Goal: Information Seeking & Learning: Learn about a topic

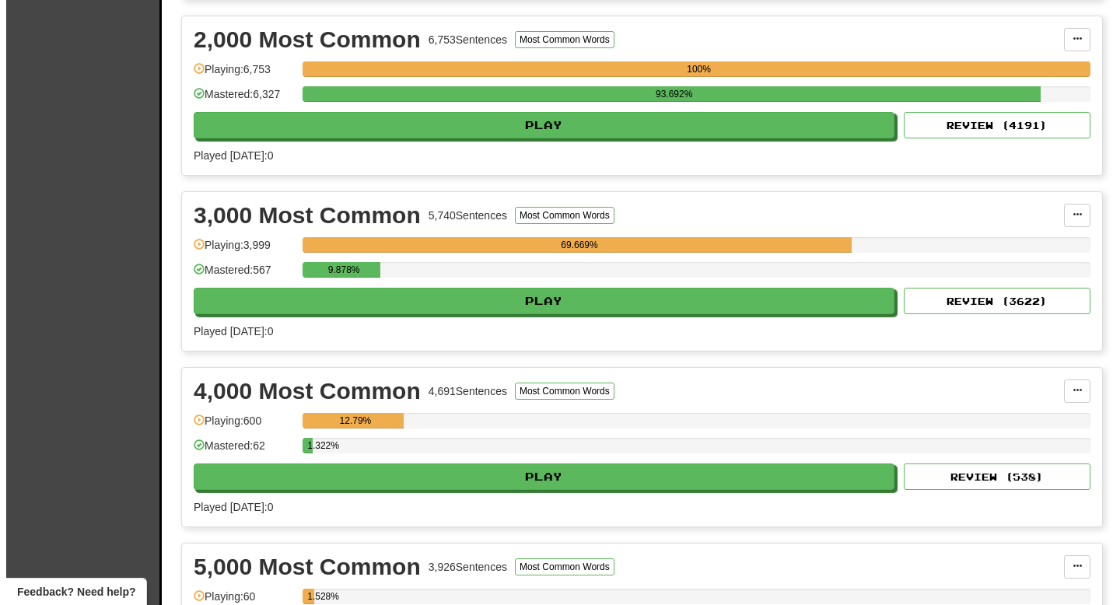
scroll to position [550, 0]
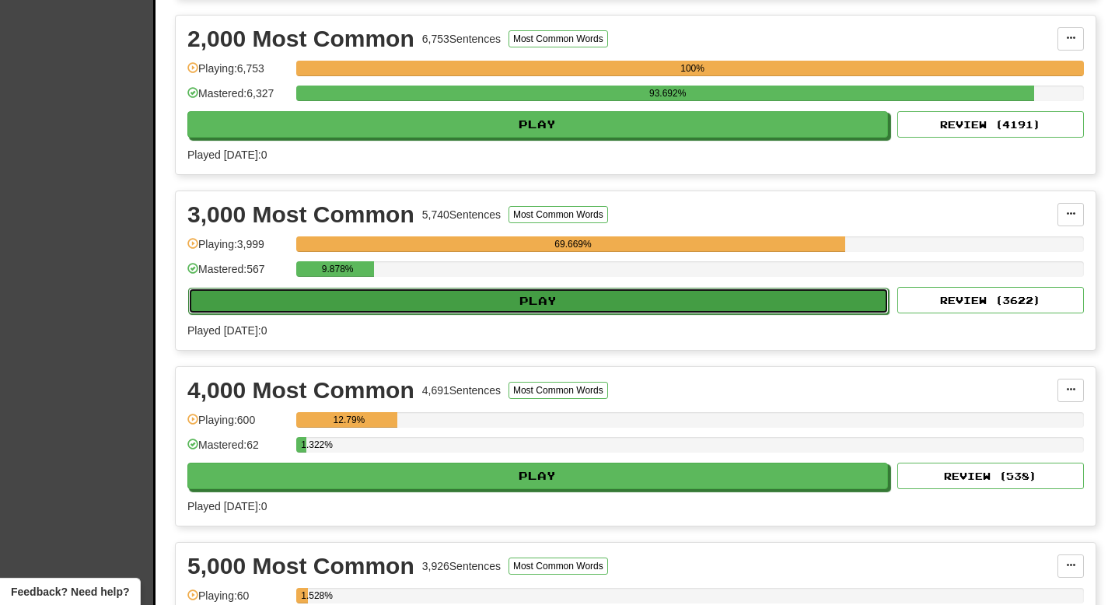
click at [434, 305] on button "Play" at bounding box center [538, 301] width 701 height 26
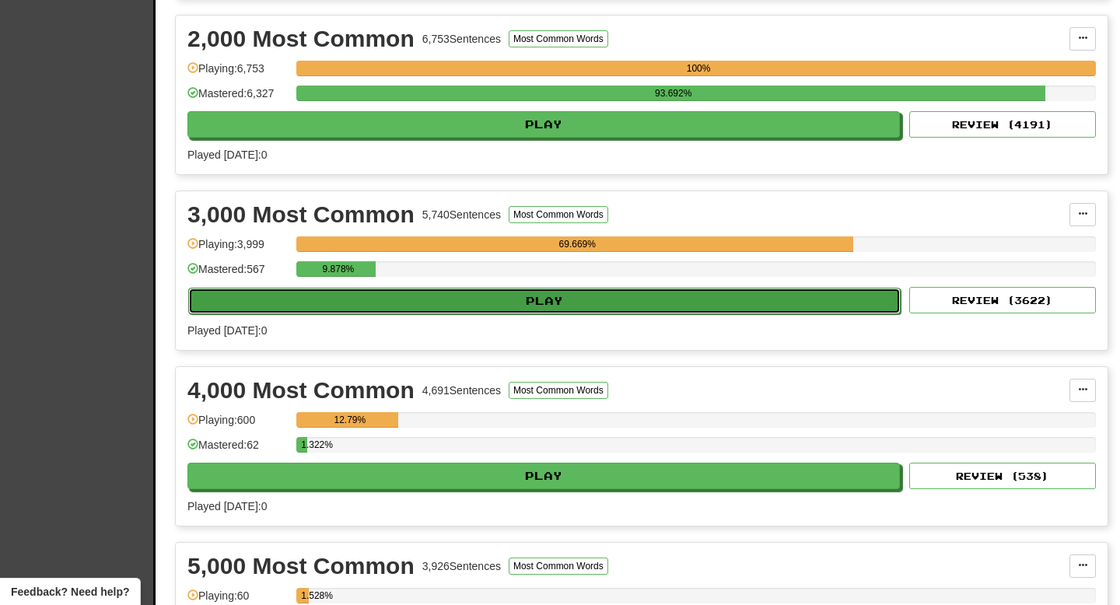
select select "**"
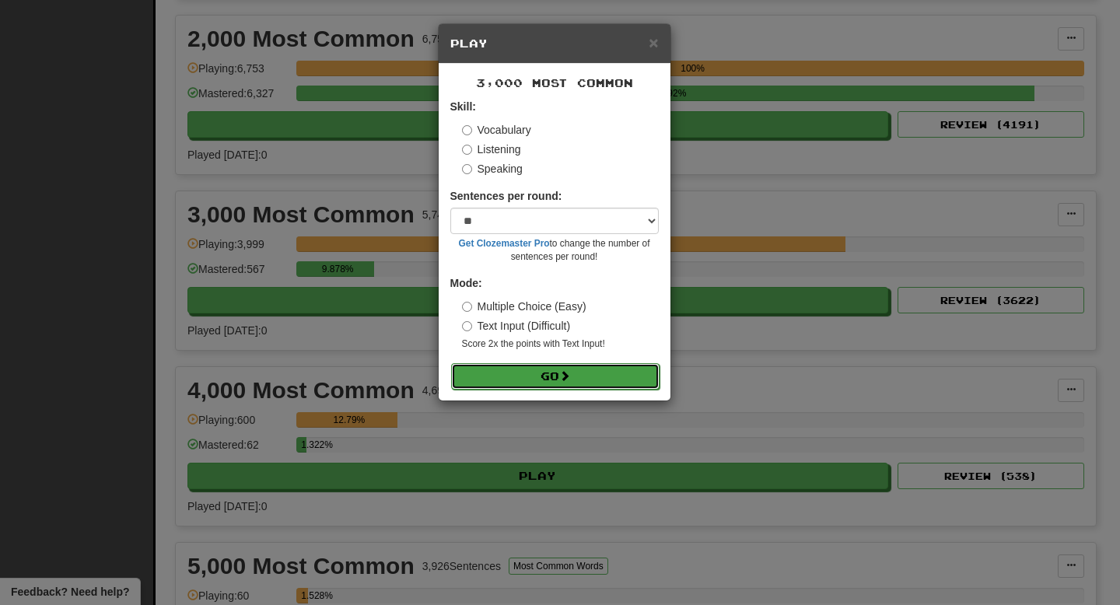
click at [509, 372] on button "Go" at bounding box center [555, 376] width 208 height 26
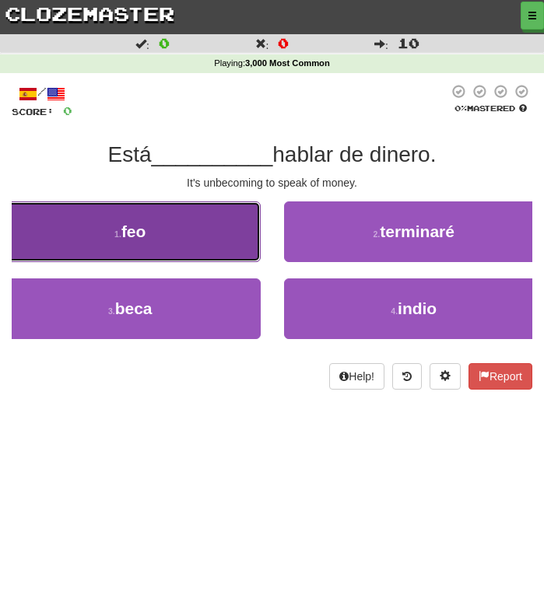
click at [192, 236] on button "1 . feo" at bounding box center [130, 231] width 261 height 61
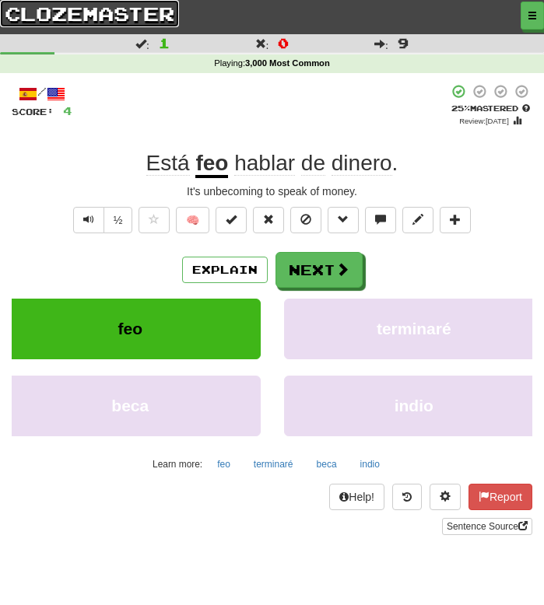
drag, startPoint x: 46, startPoint y: 15, endPoint x: 88, endPoint y: 15, distance: 42.0
click at [47, 15] on link "clozemaster" at bounding box center [89, 13] width 179 height 27
click at [88, 14] on link "clozemaster" at bounding box center [89, 13] width 179 height 27
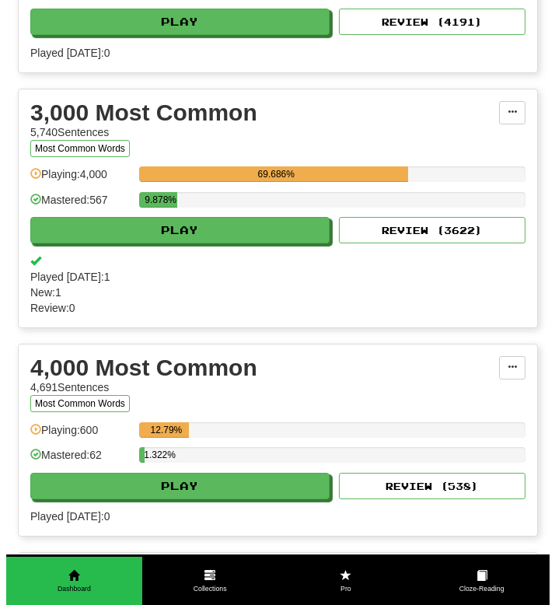
scroll to position [680, 0]
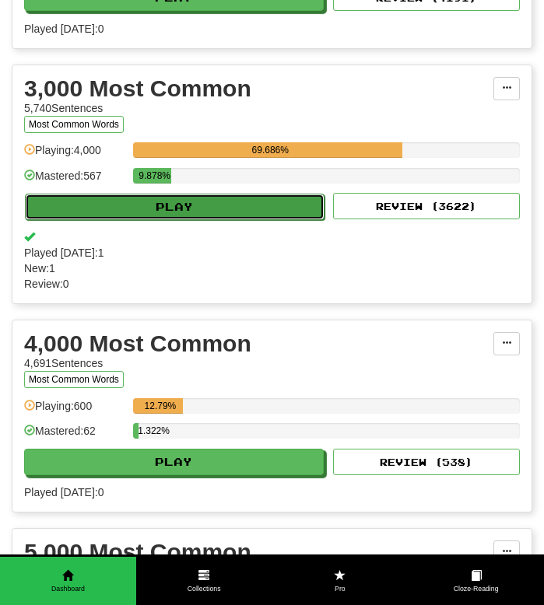
click at [159, 220] on button "Play" at bounding box center [174, 207] width 299 height 26
select select "**"
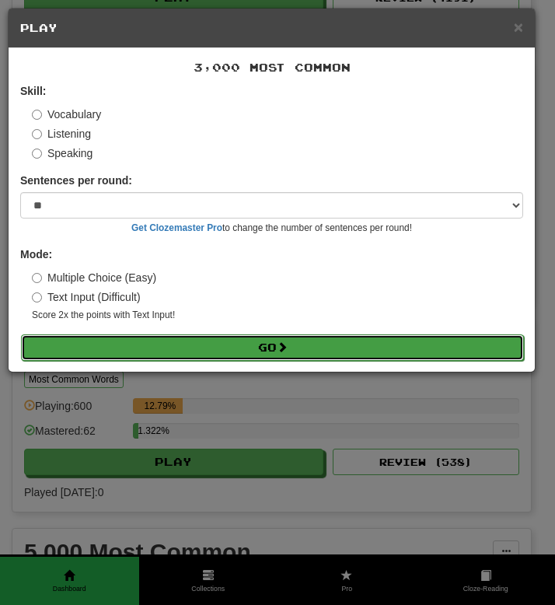
click at [139, 342] on button "Go" at bounding box center [272, 347] width 503 height 26
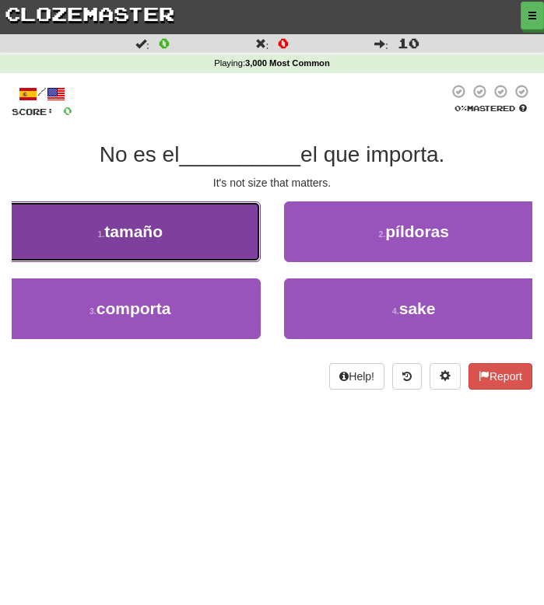
click at [138, 222] on span "tamaño" at bounding box center [133, 231] width 58 height 18
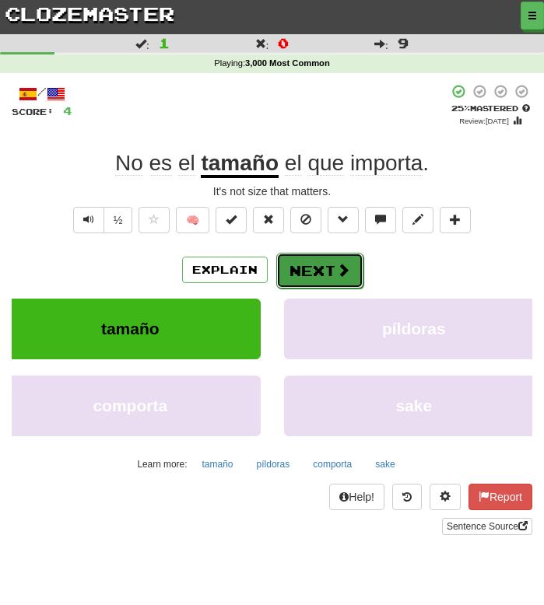
click at [316, 278] on button "Next" at bounding box center [319, 271] width 87 height 36
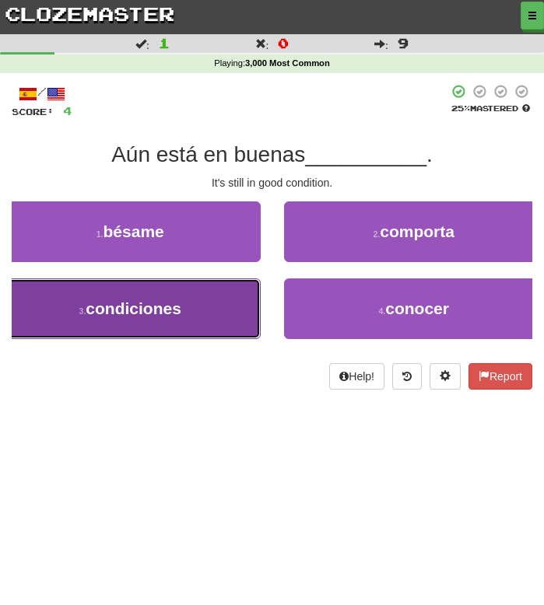
click at [173, 303] on span "condiciones" at bounding box center [134, 308] width 96 height 18
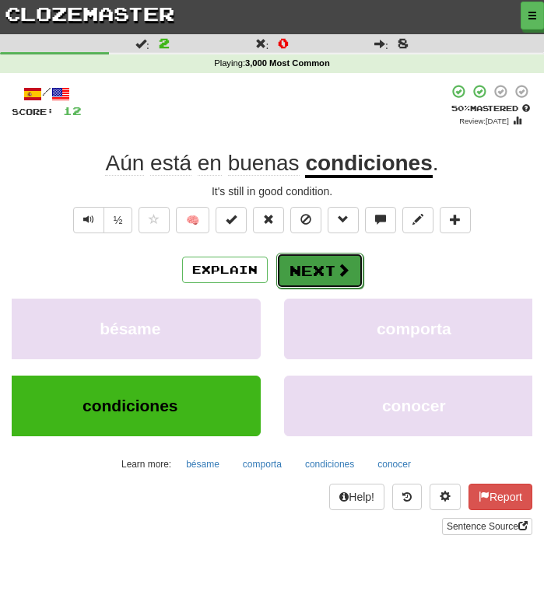
click at [321, 264] on button "Next" at bounding box center [319, 271] width 87 height 36
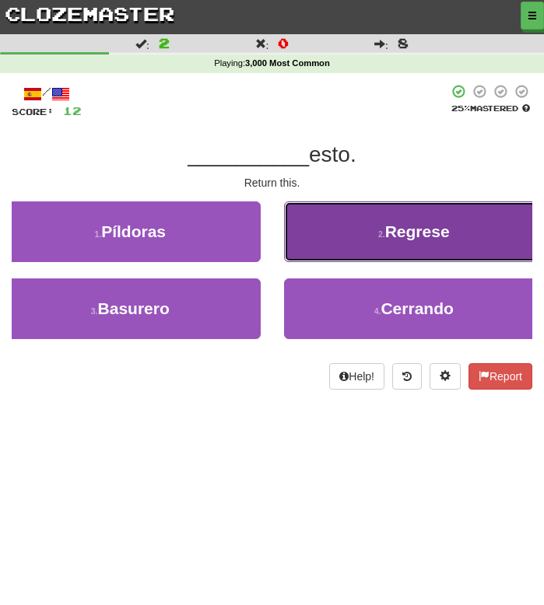
click at [331, 225] on button "2 . Regrese" at bounding box center [414, 231] width 261 height 61
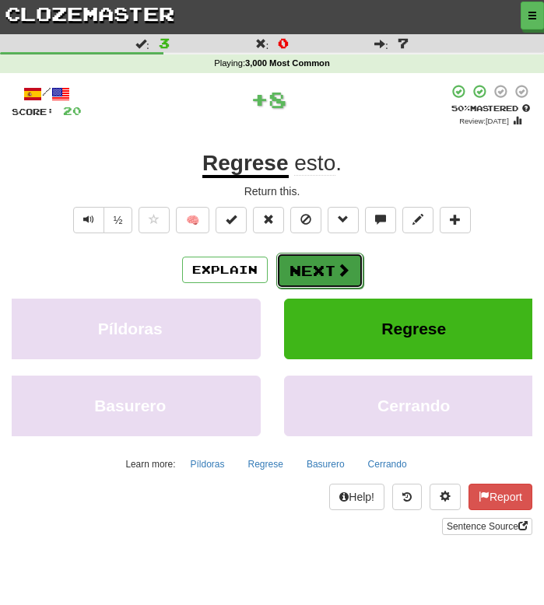
click at [300, 274] on button "Next" at bounding box center [319, 271] width 87 height 36
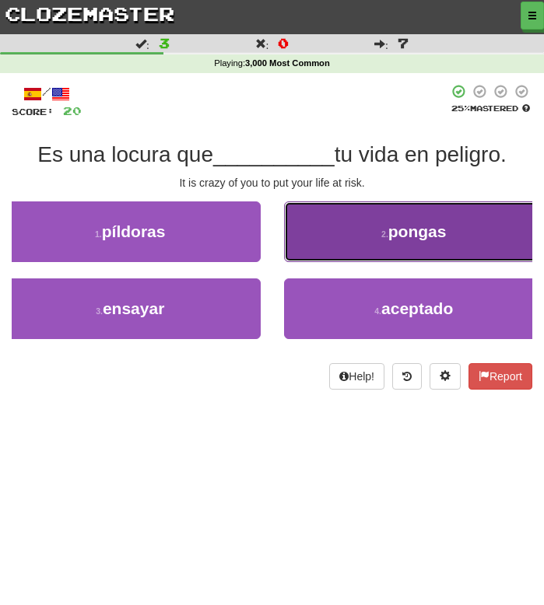
click at [320, 239] on button "2 . pongas" at bounding box center [414, 231] width 261 height 61
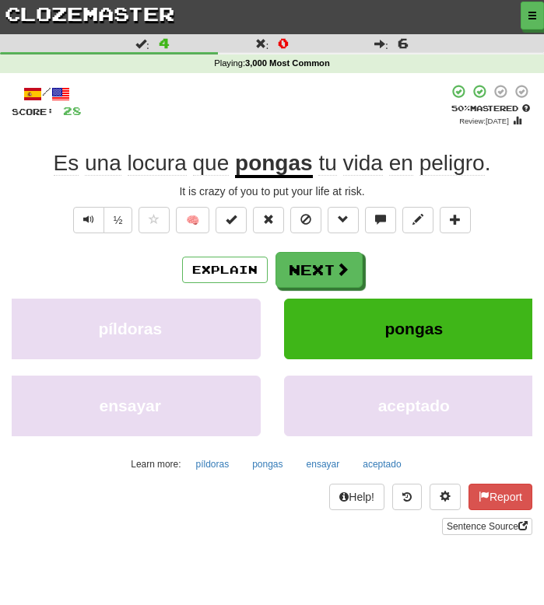
click at [324, 290] on div "Explain Next píldoras pongas ensayar aceptado Learn more: píldoras pongas ensay…" at bounding box center [272, 364] width 520 height 224
click at [315, 271] on button "Next" at bounding box center [319, 271] width 87 height 36
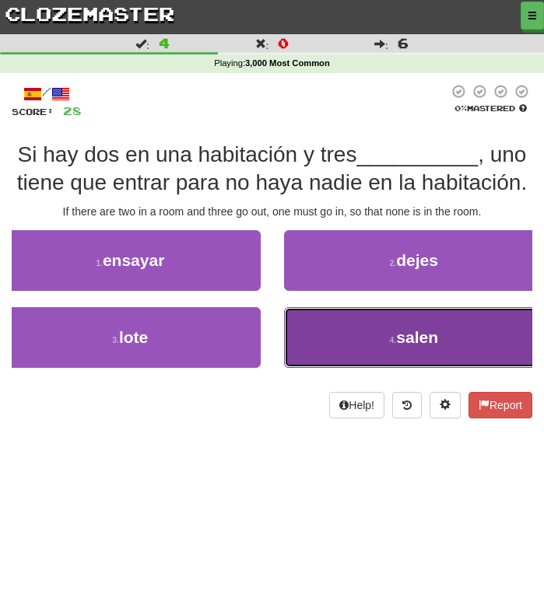
click at [335, 329] on button "4 . salen" at bounding box center [414, 337] width 261 height 61
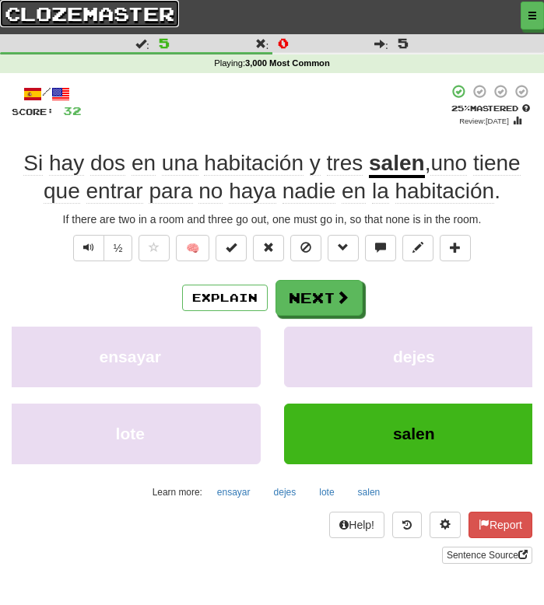
click at [42, 16] on link "clozemaster" at bounding box center [89, 13] width 179 height 27
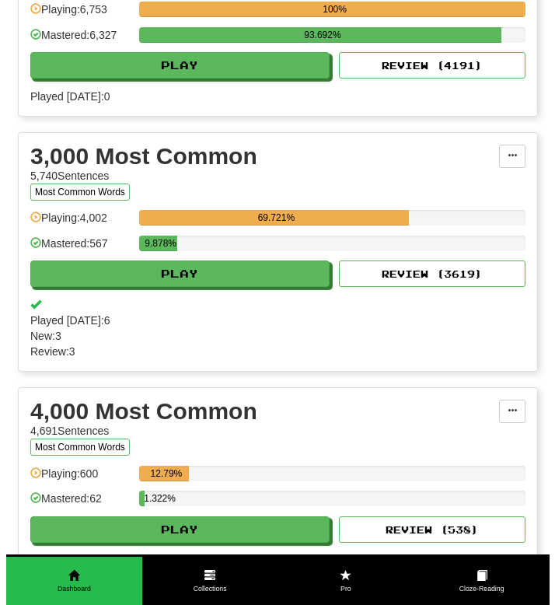
scroll to position [615, 0]
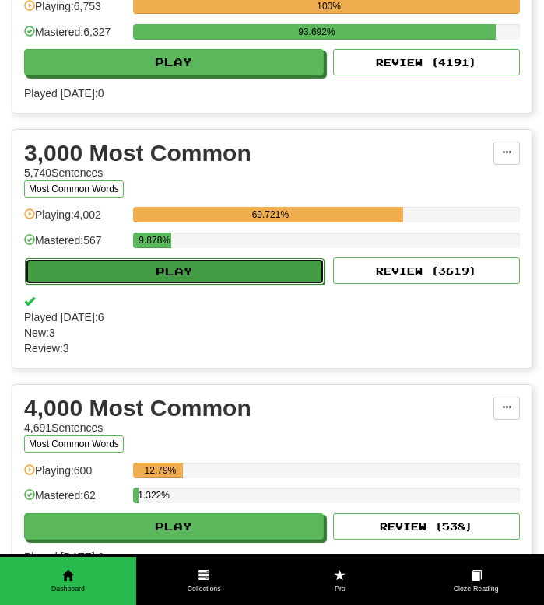
click at [145, 285] on button "Play" at bounding box center [174, 271] width 299 height 26
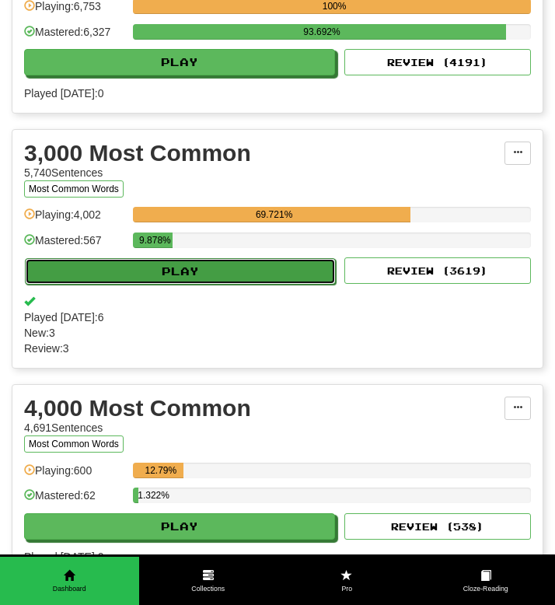
select select "**"
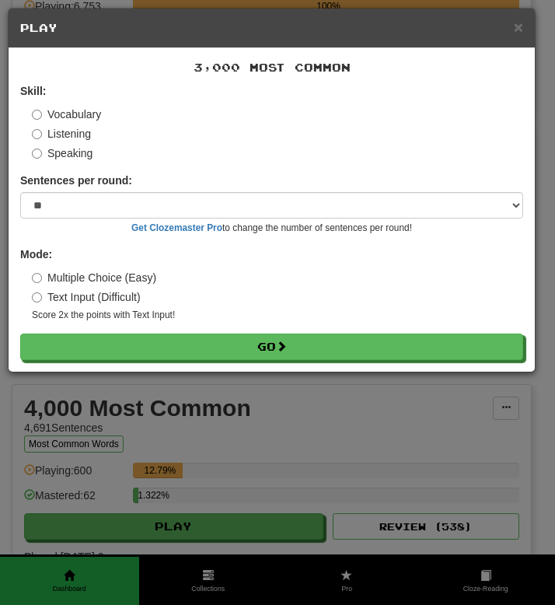
click at [139, 332] on form "Skill: Vocabulary Listening Speaking Sentences per round: * ** ** ** ** ** *** …" at bounding box center [271, 221] width 503 height 277
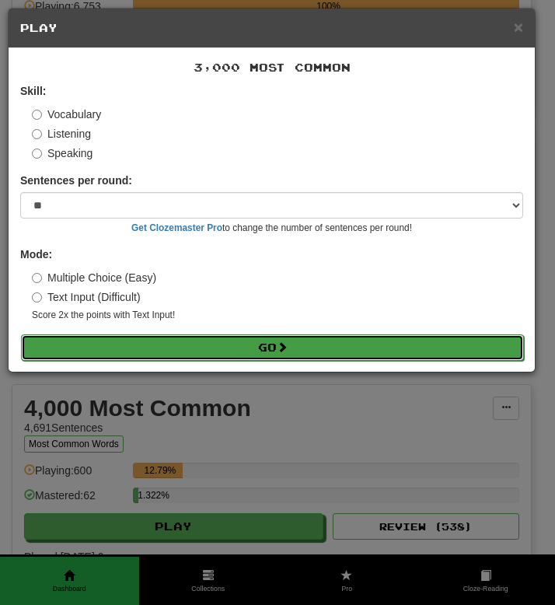
click at [138, 340] on button "Go" at bounding box center [272, 347] width 503 height 26
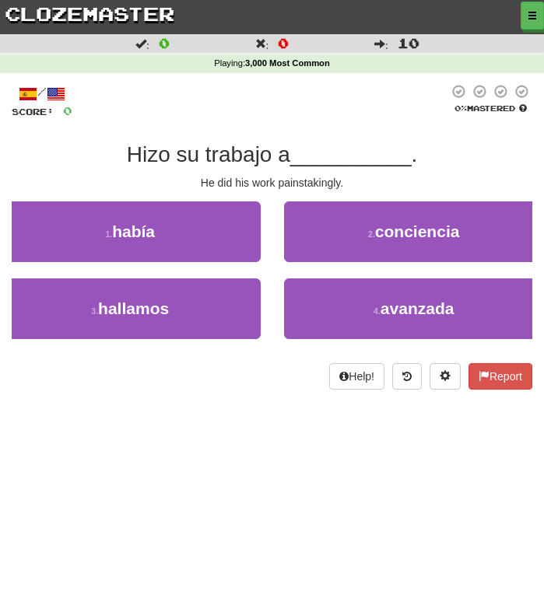
click at [323, 101] on div at bounding box center [260, 101] width 376 height 35
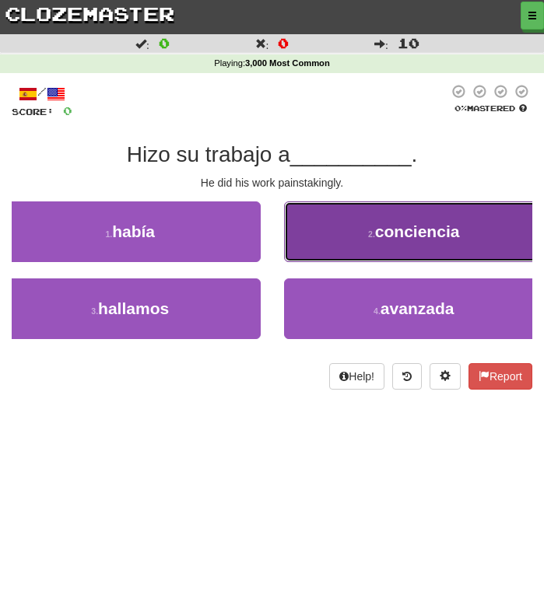
click at [354, 234] on button "2 . conciencia" at bounding box center [414, 231] width 261 height 61
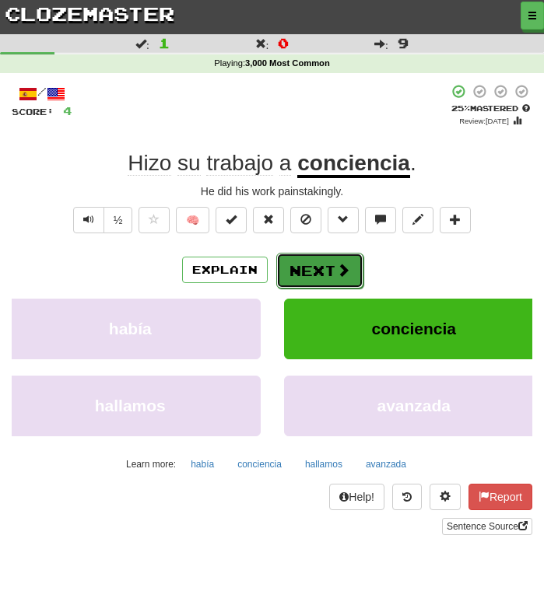
click at [308, 273] on button "Next" at bounding box center [319, 271] width 87 height 36
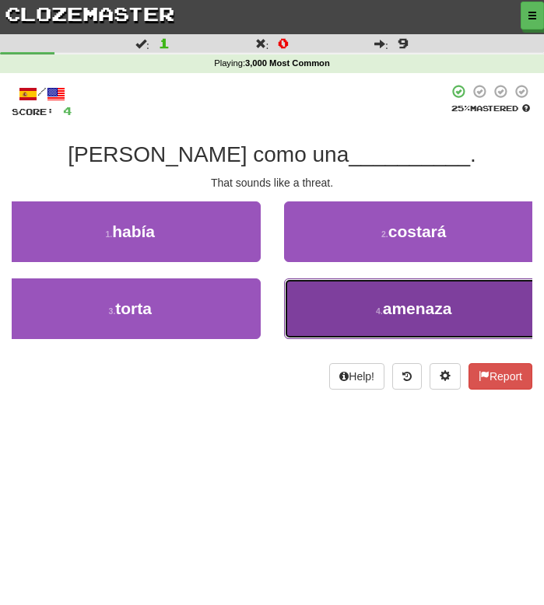
click at [342, 304] on button "4 . amenaza" at bounding box center [414, 308] width 261 height 61
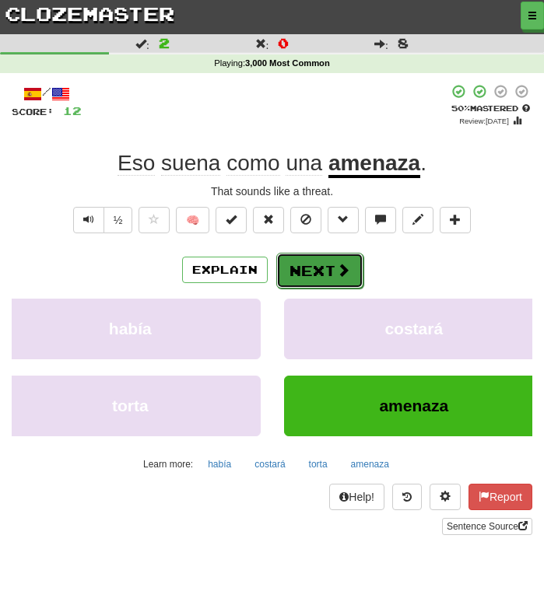
click at [304, 266] on button "Next" at bounding box center [319, 271] width 87 height 36
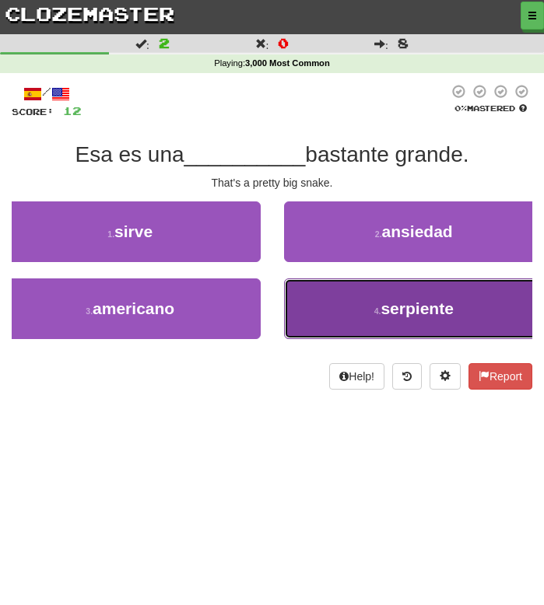
click at [314, 305] on button "4 . serpiente" at bounding box center [414, 308] width 261 height 61
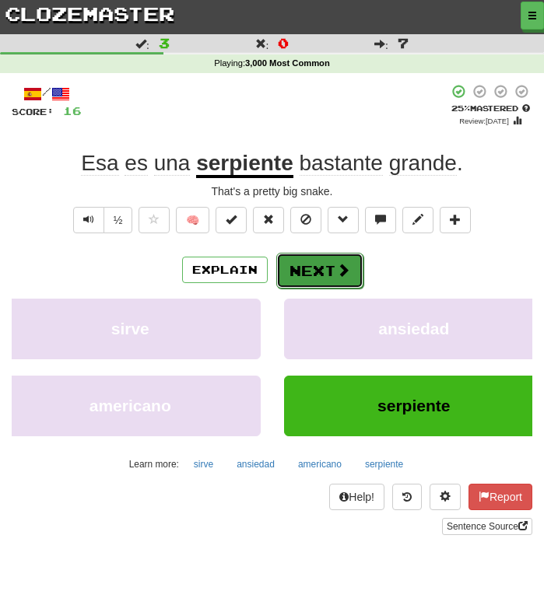
click at [315, 269] on button "Next" at bounding box center [319, 271] width 87 height 36
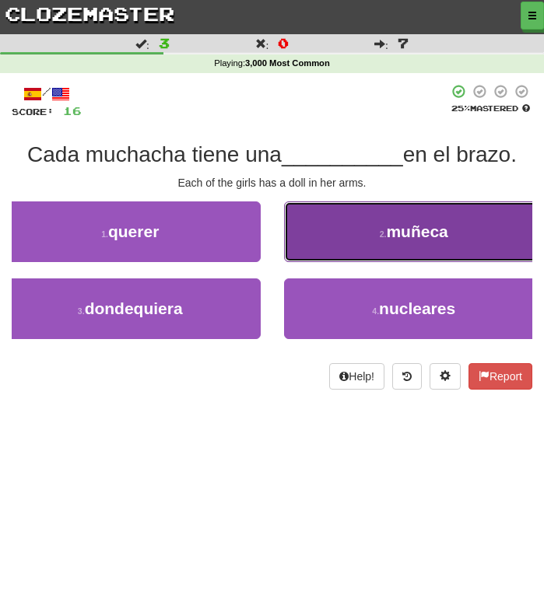
click at [346, 224] on button "2 . [GEOGRAPHIC_DATA]" at bounding box center [414, 231] width 261 height 61
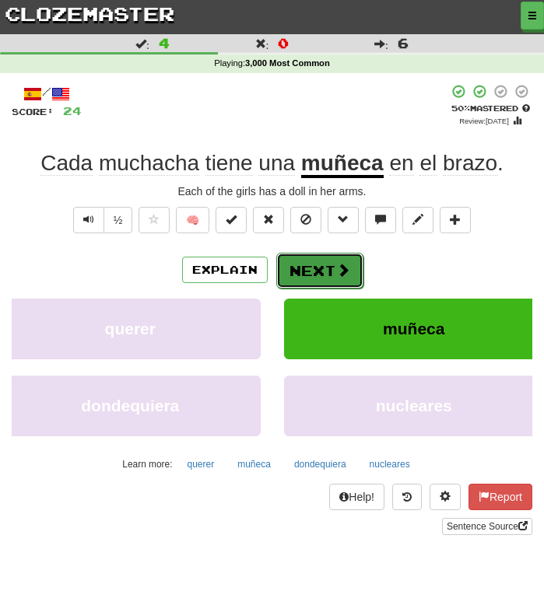
click at [324, 260] on button "Next" at bounding box center [319, 271] width 87 height 36
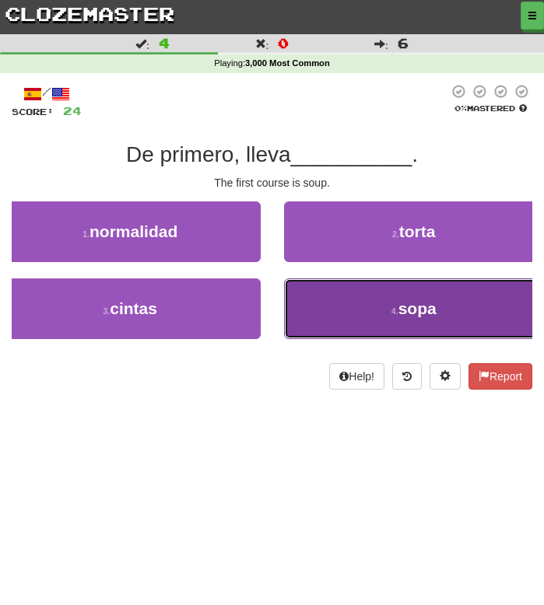
click at [331, 312] on button "4 . sopa" at bounding box center [414, 308] width 261 height 61
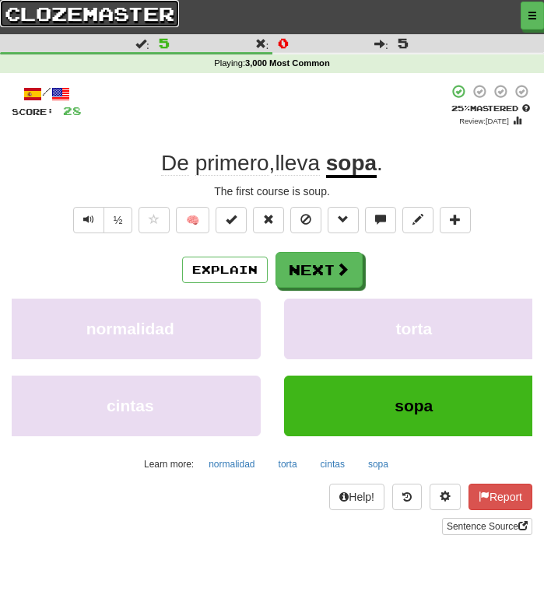
click at [44, 16] on link "clozemaster" at bounding box center [89, 13] width 179 height 27
click at [82, 16] on link "clozemaster" at bounding box center [89, 13] width 179 height 27
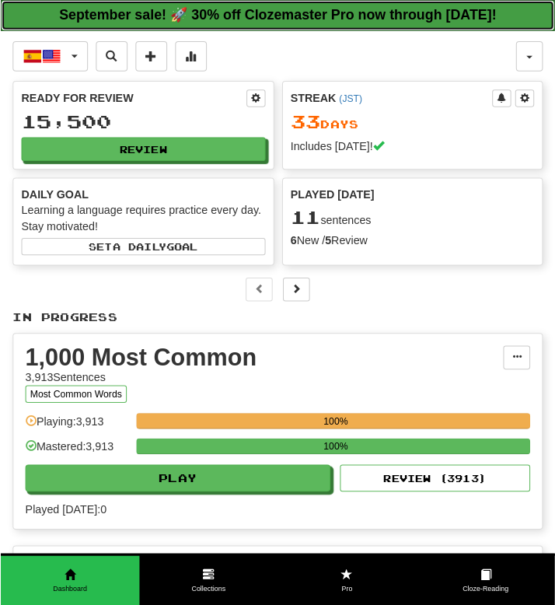
scroll to position [548, 0]
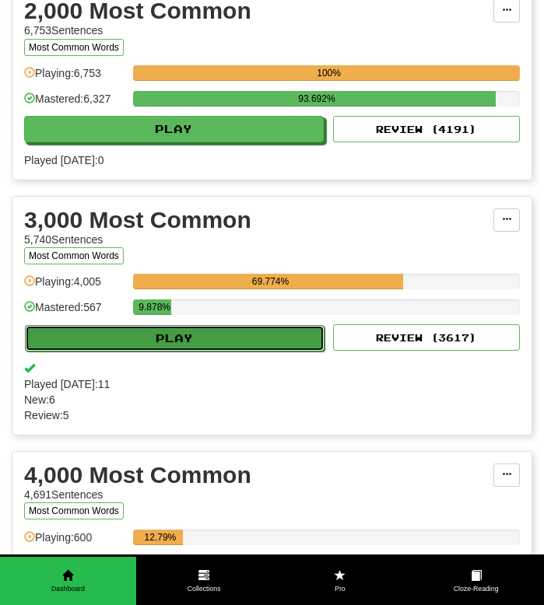
click at [181, 352] on button "Play" at bounding box center [174, 338] width 299 height 26
select select "**"
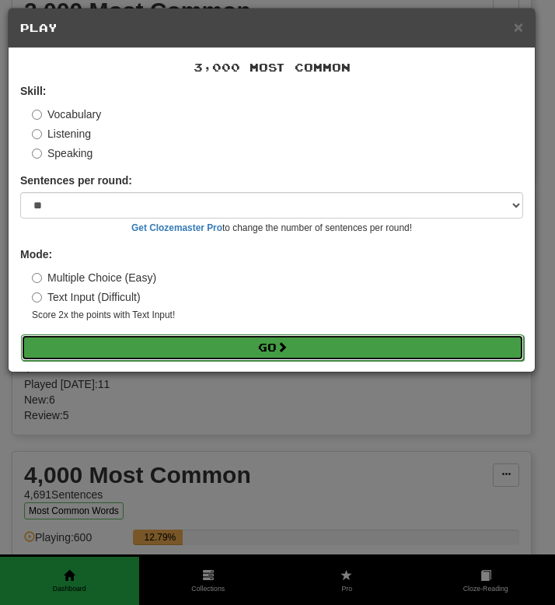
click at [180, 355] on button "Go" at bounding box center [272, 347] width 503 height 26
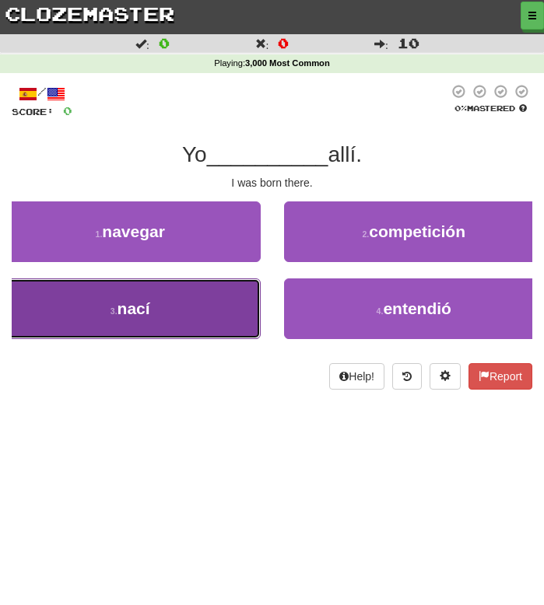
click at [166, 312] on button "3 . nací" at bounding box center [130, 308] width 261 height 61
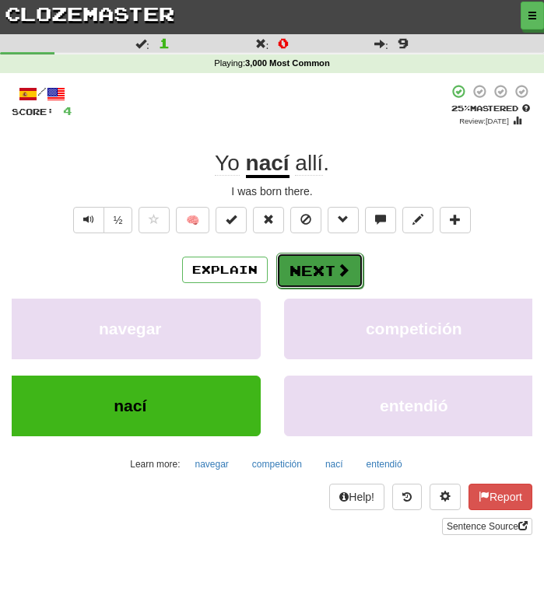
click at [324, 270] on button "Next" at bounding box center [319, 271] width 87 height 36
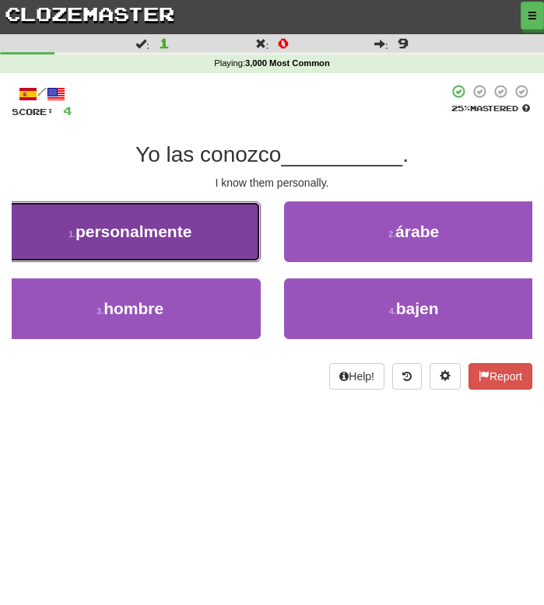
click at [216, 236] on button "1 . personalmente" at bounding box center [130, 231] width 261 height 61
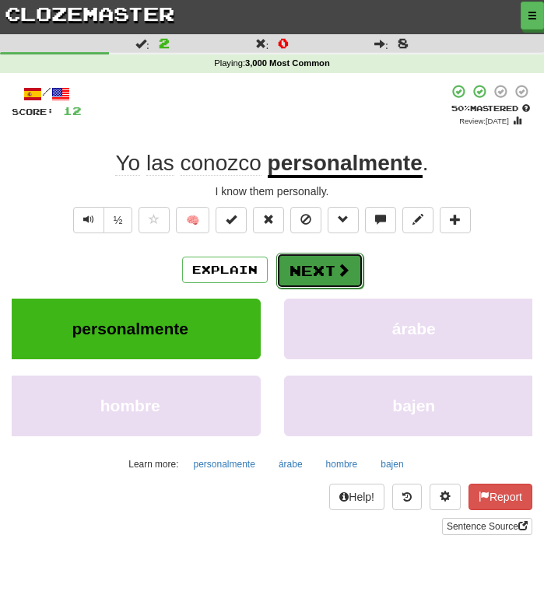
click at [320, 264] on button "Next" at bounding box center [319, 271] width 87 height 36
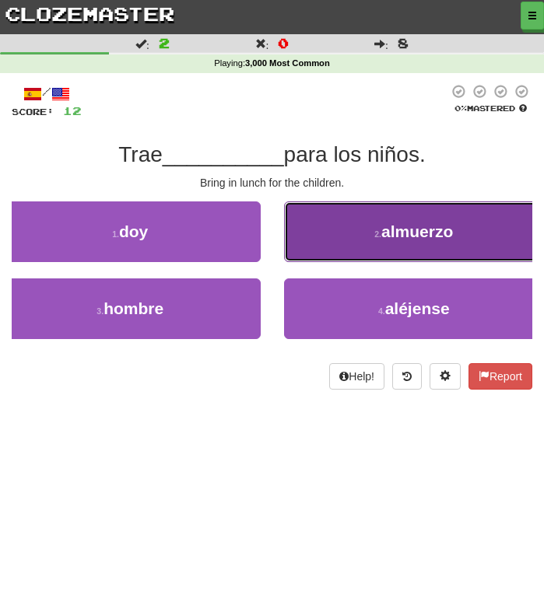
click at [373, 226] on button "2 . almuerzo" at bounding box center [414, 231] width 261 height 61
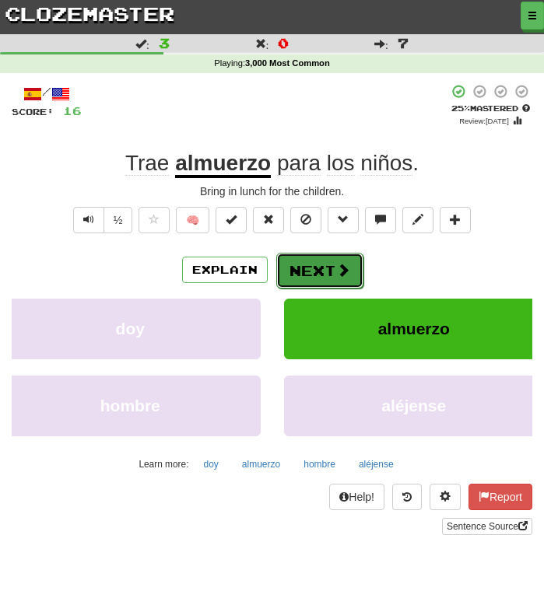
click at [310, 263] on button "Next" at bounding box center [319, 271] width 87 height 36
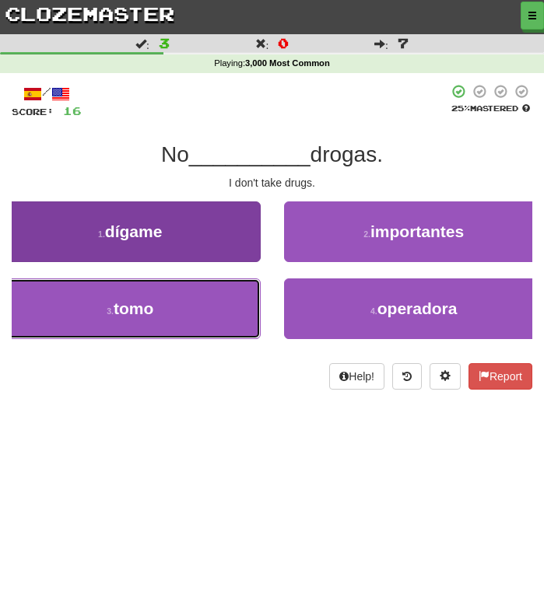
click at [226, 304] on button "3 . tomo" at bounding box center [130, 308] width 261 height 61
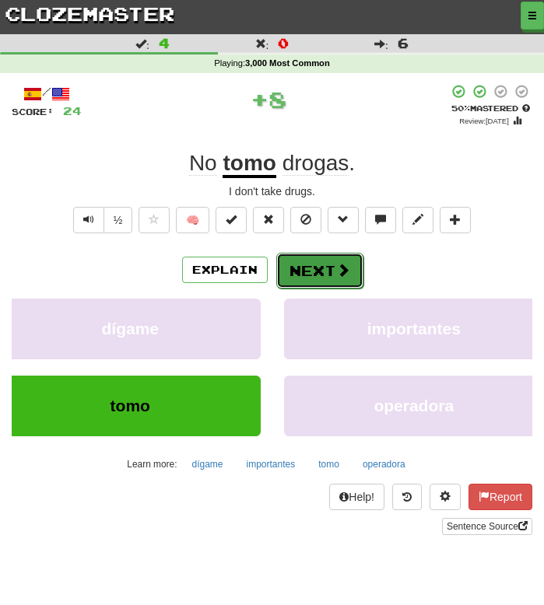
click at [306, 273] on button "Next" at bounding box center [319, 271] width 87 height 36
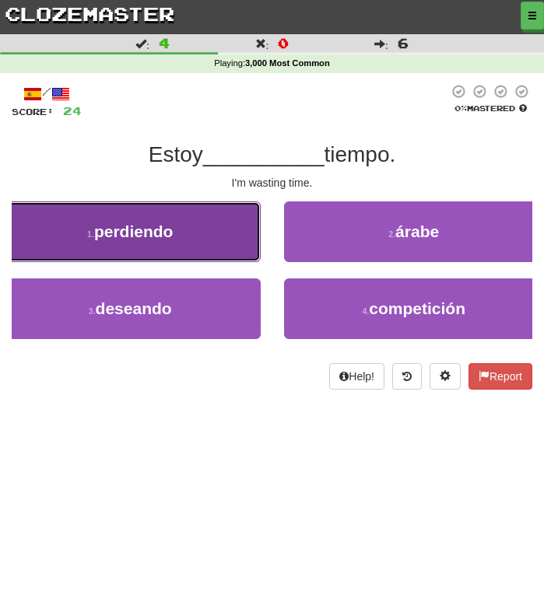
click at [180, 224] on button "1 . perdiendo" at bounding box center [130, 231] width 261 height 61
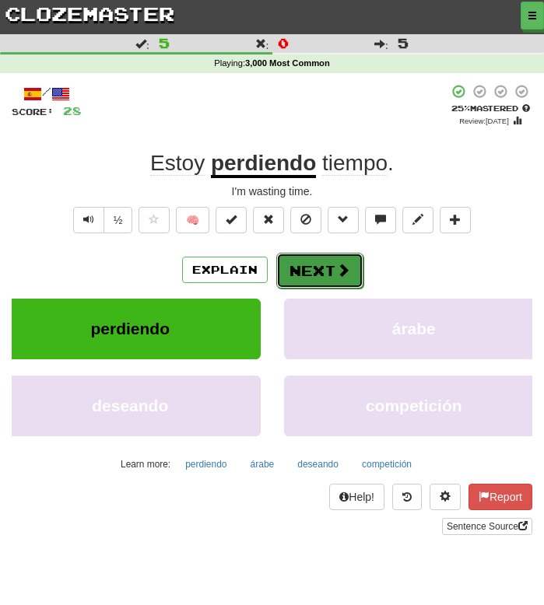
click at [323, 273] on button "Next" at bounding box center [319, 271] width 87 height 36
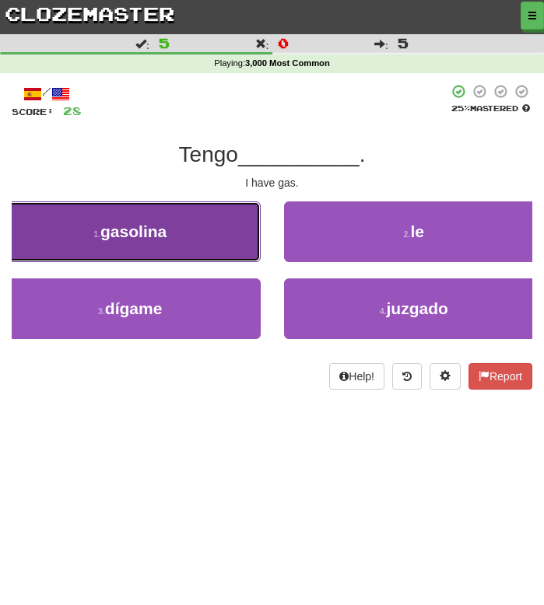
click at [221, 244] on button "1 . gasolina" at bounding box center [130, 231] width 261 height 61
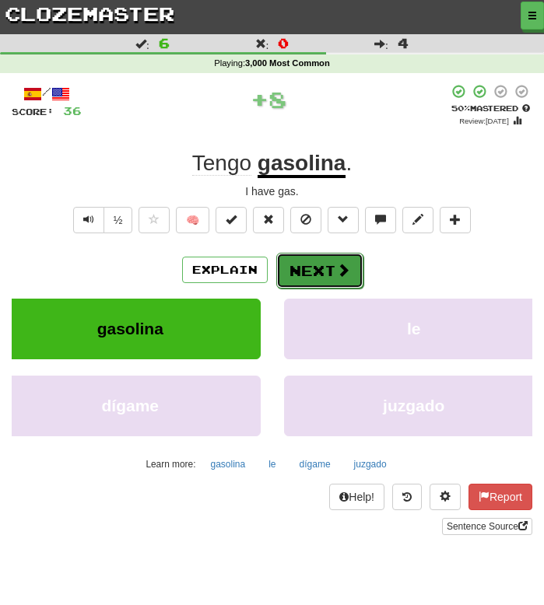
click at [276, 271] on button "Next" at bounding box center [319, 271] width 87 height 36
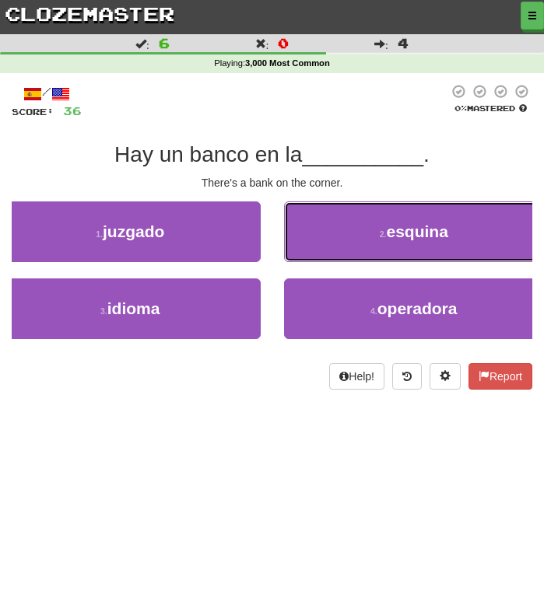
click at [344, 247] on button "2 . esquina" at bounding box center [414, 231] width 261 height 61
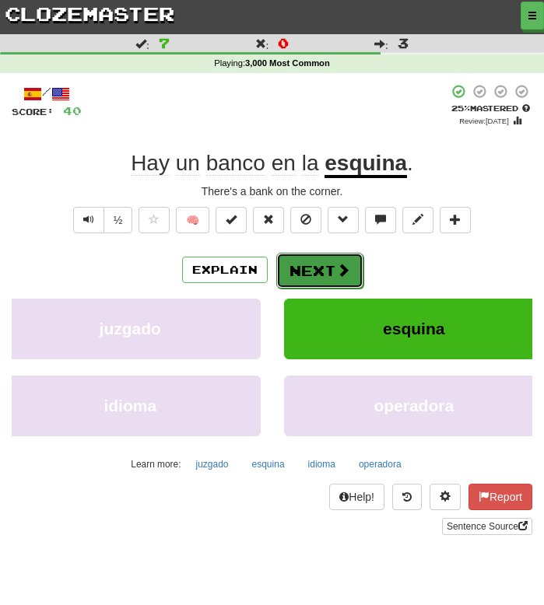
click at [318, 264] on button "Next" at bounding box center [319, 271] width 87 height 36
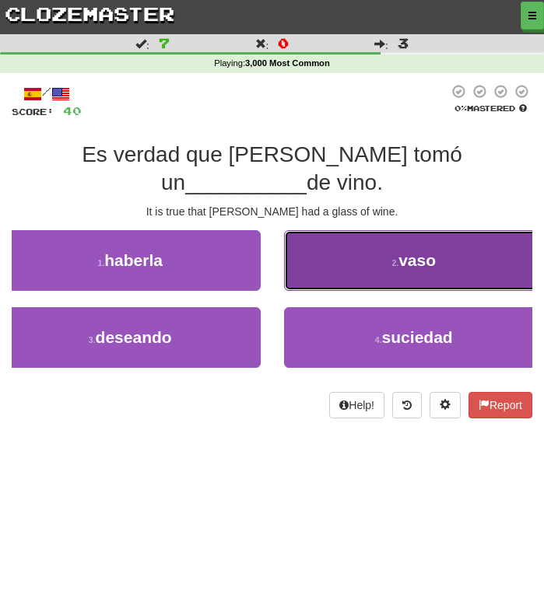
click at [349, 243] on button "2 . vaso" at bounding box center [414, 260] width 261 height 61
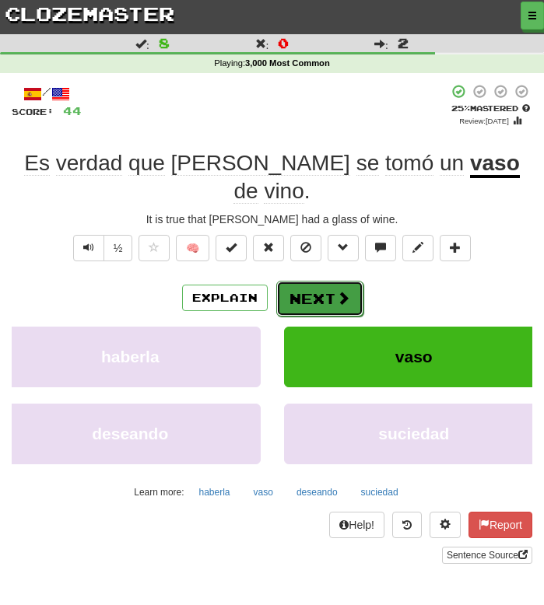
click at [336, 291] on span at bounding box center [343, 298] width 14 height 14
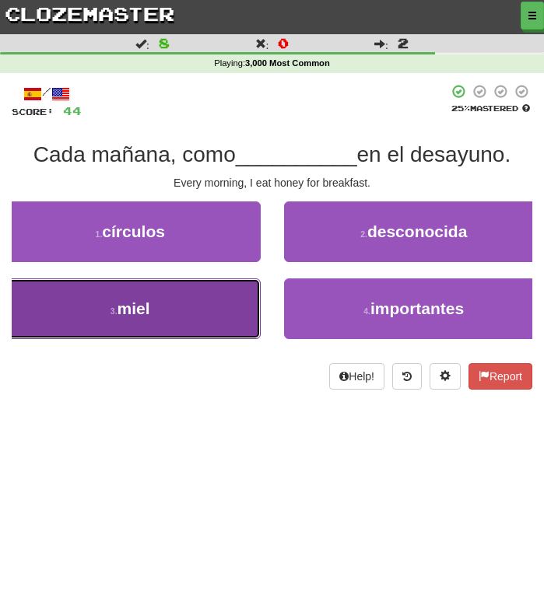
click at [178, 320] on button "3 . miel" at bounding box center [130, 308] width 261 height 61
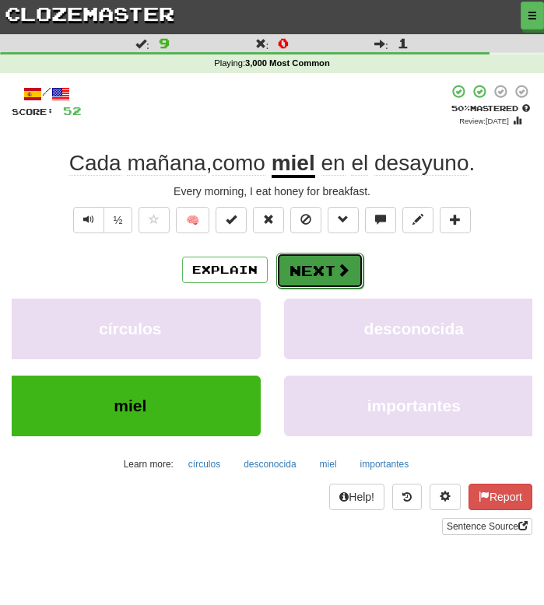
click at [329, 266] on button "Next" at bounding box center [319, 271] width 87 height 36
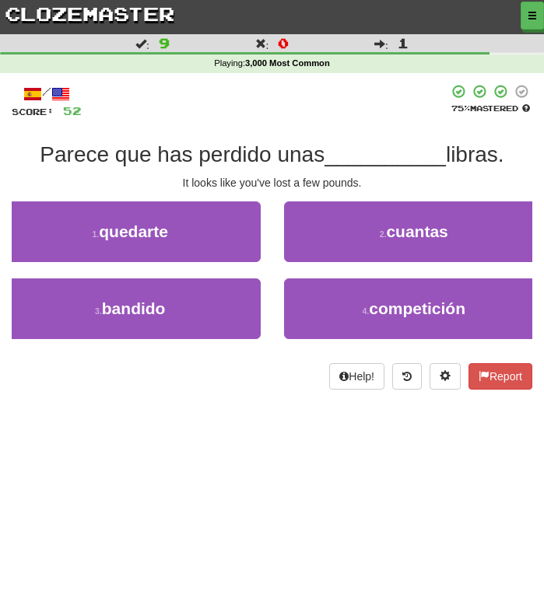
click at [299, 112] on div at bounding box center [265, 101] width 366 height 35
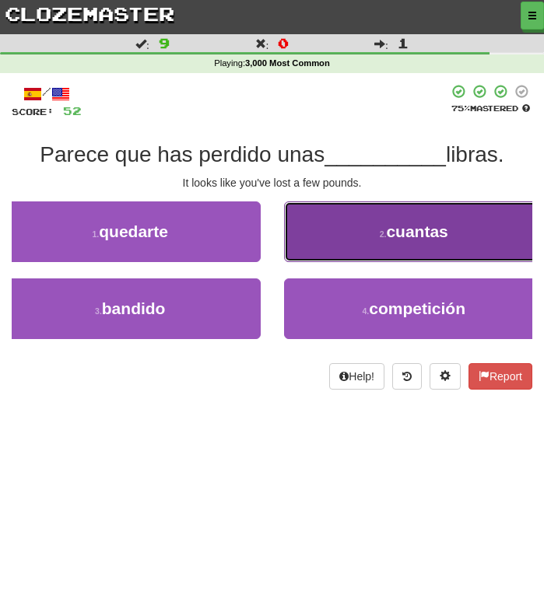
click at [336, 243] on button "2 . cuantas" at bounding box center [414, 231] width 261 height 61
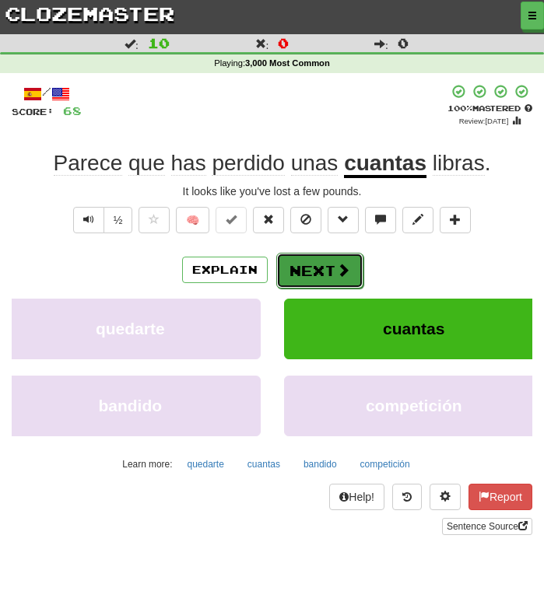
click at [320, 281] on button "Next" at bounding box center [319, 271] width 87 height 36
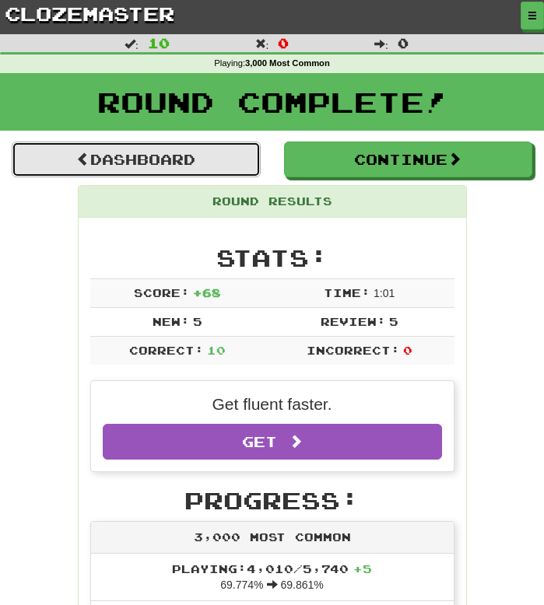
click at [153, 167] on link "Dashboard" at bounding box center [136, 160] width 249 height 36
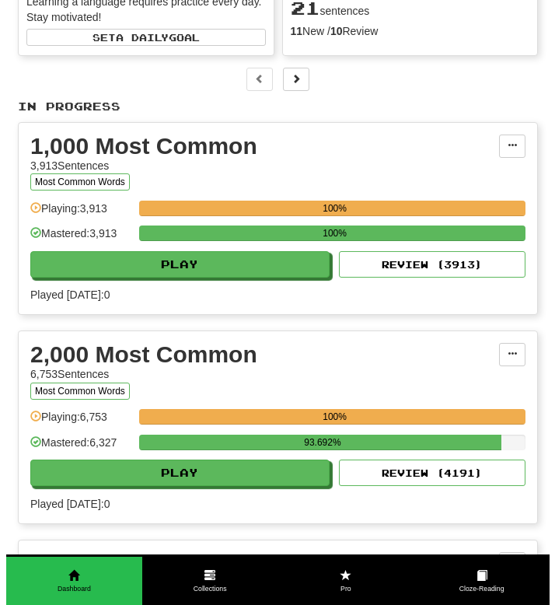
scroll to position [239, 0]
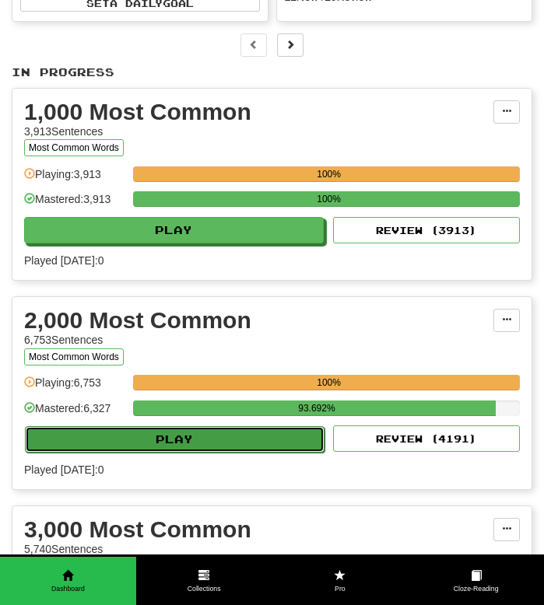
click at [162, 453] on button "Play" at bounding box center [174, 439] width 299 height 26
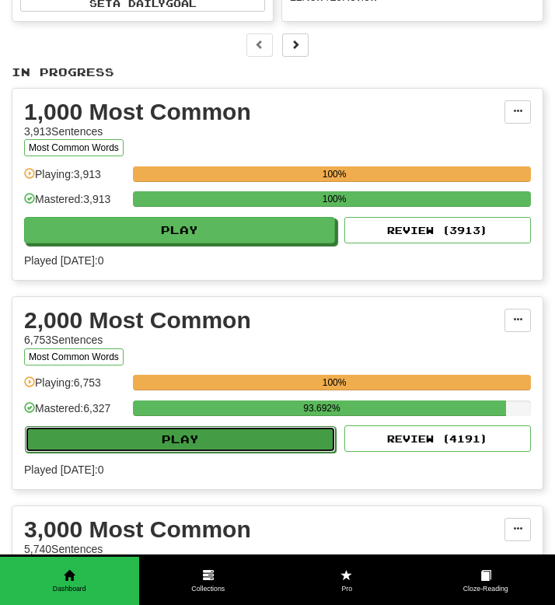
select select "**"
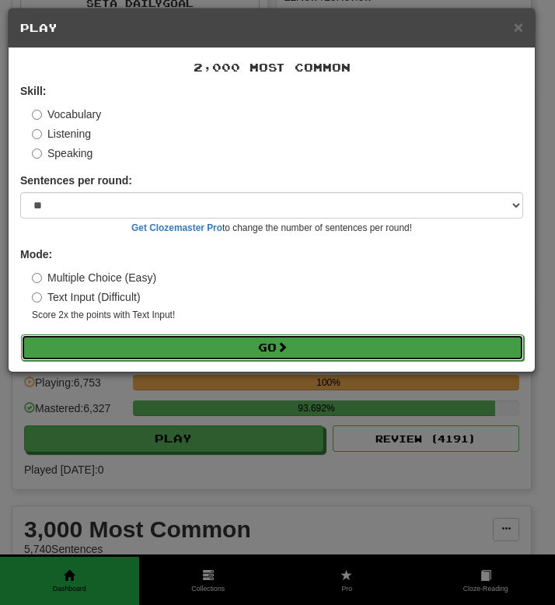
click at [170, 349] on button "Go" at bounding box center [272, 347] width 503 height 26
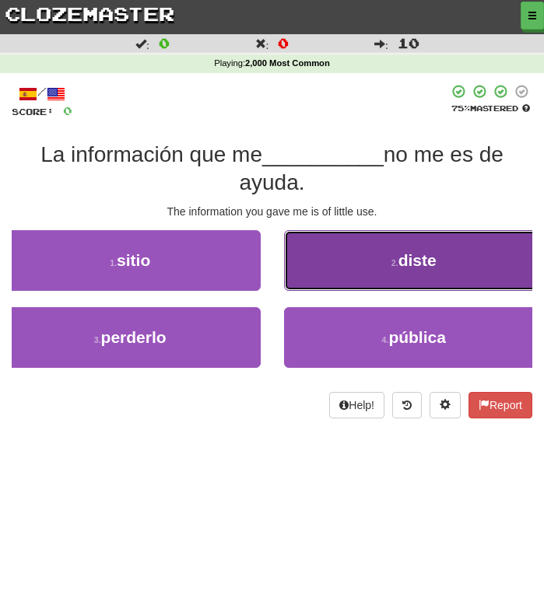
click at [360, 269] on button "2 . diste" at bounding box center [414, 260] width 261 height 61
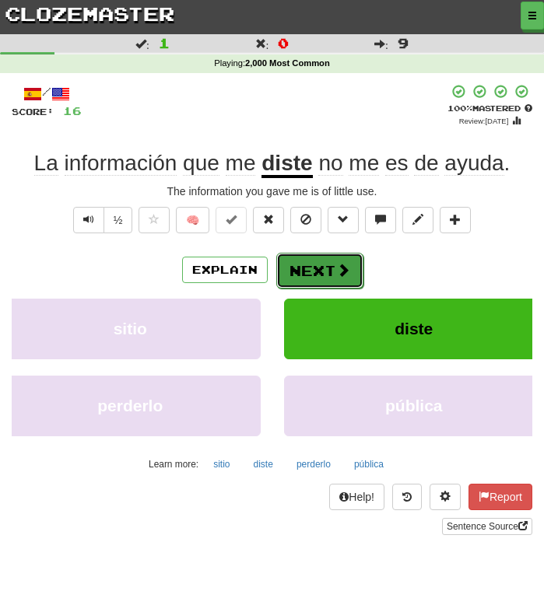
click at [311, 282] on button "Next" at bounding box center [319, 271] width 87 height 36
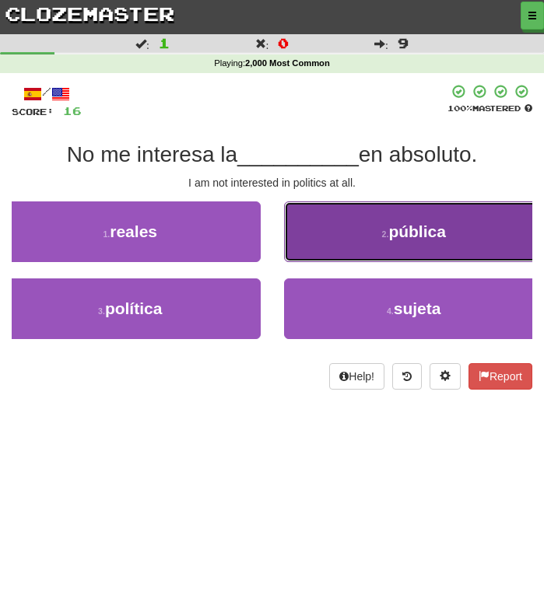
click at [371, 224] on button "2 . pública" at bounding box center [414, 231] width 261 height 61
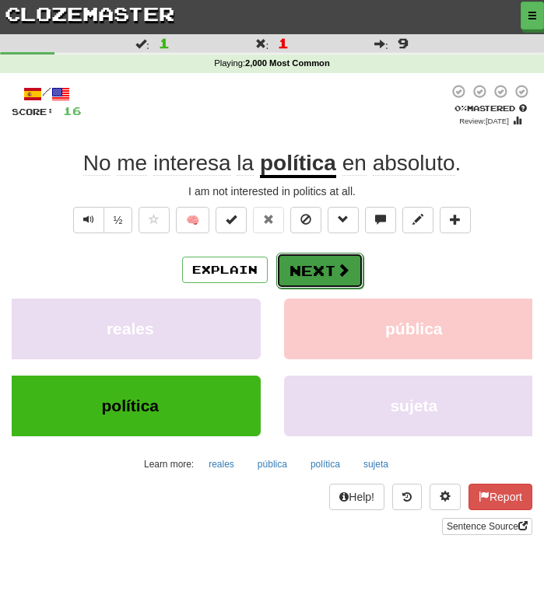
click at [328, 279] on button "Next" at bounding box center [319, 271] width 87 height 36
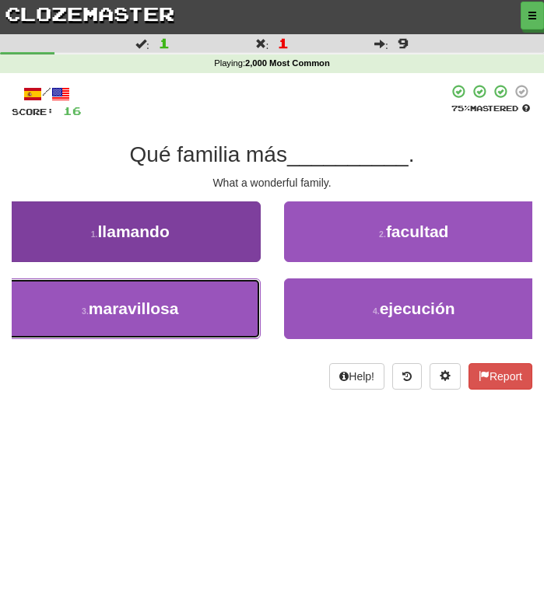
click at [186, 316] on button "3 . maravillosa" at bounding box center [130, 308] width 261 height 61
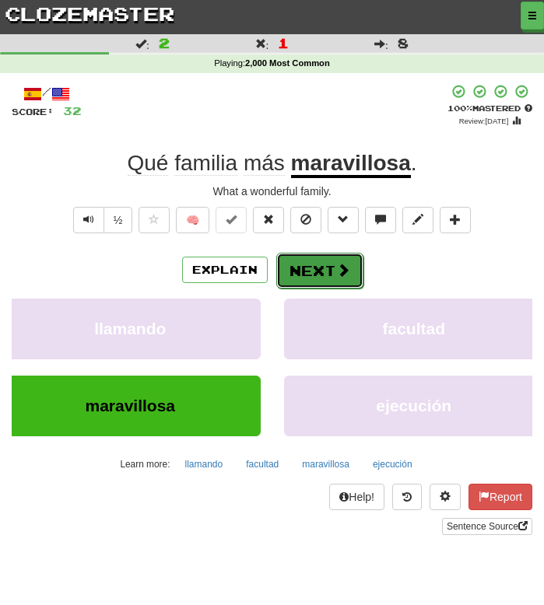
click at [341, 264] on span at bounding box center [343, 270] width 14 height 14
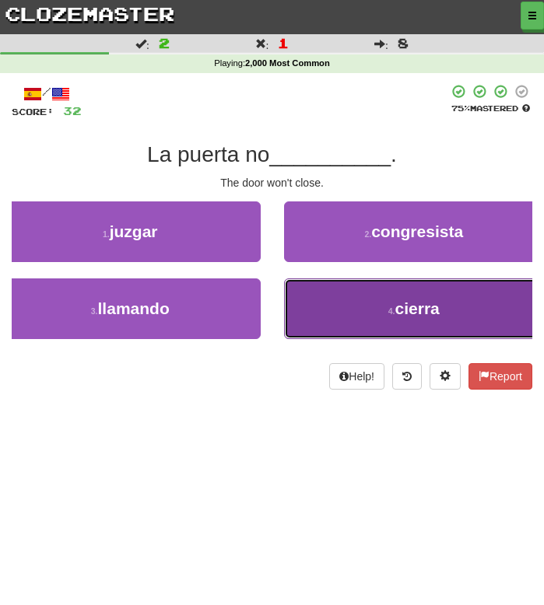
click at [333, 324] on button "4 . cierra" at bounding box center [414, 308] width 261 height 61
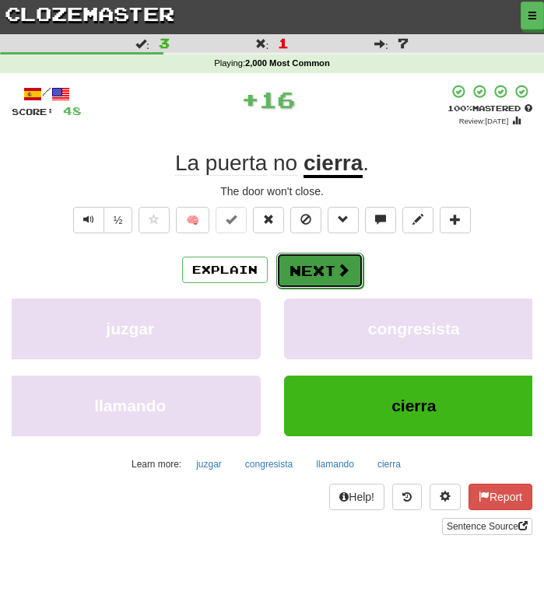
click at [330, 280] on button "Next" at bounding box center [319, 271] width 87 height 36
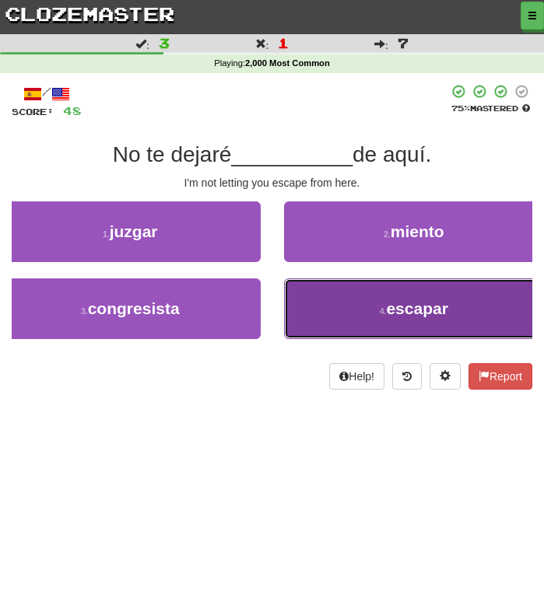
click at [387, 317] on span "escapar" at bounding box center [416, 308] width 61 height 18
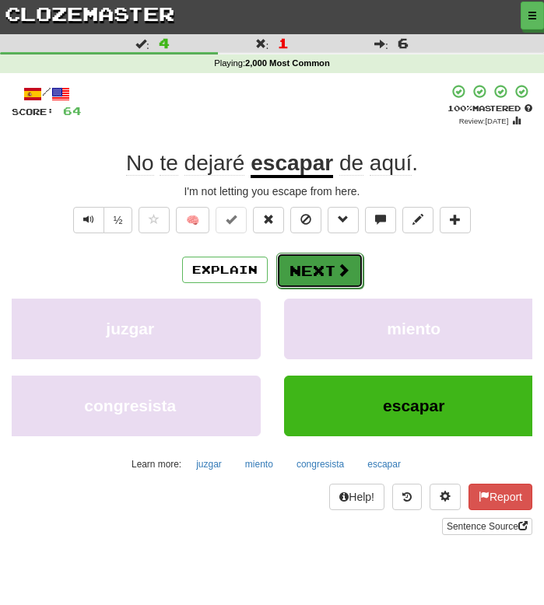
click at [293, 268] on button "Next" at bounding box center [319, 271] width 87 height 36
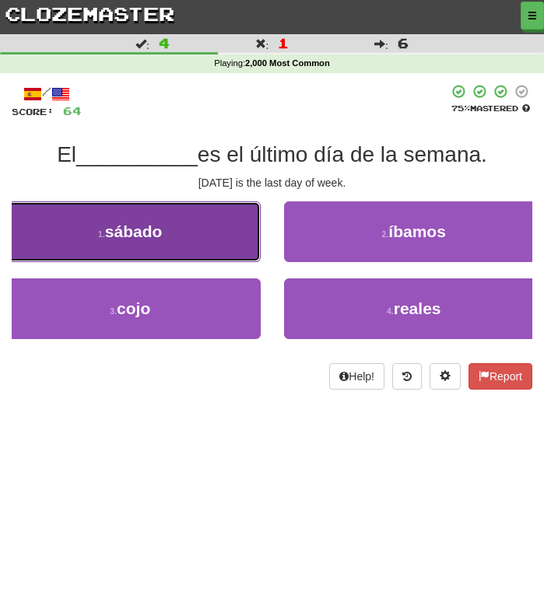
click at [141, 215] on button "1 . sábado" at bounding box center [130, 231] width 261 height 61
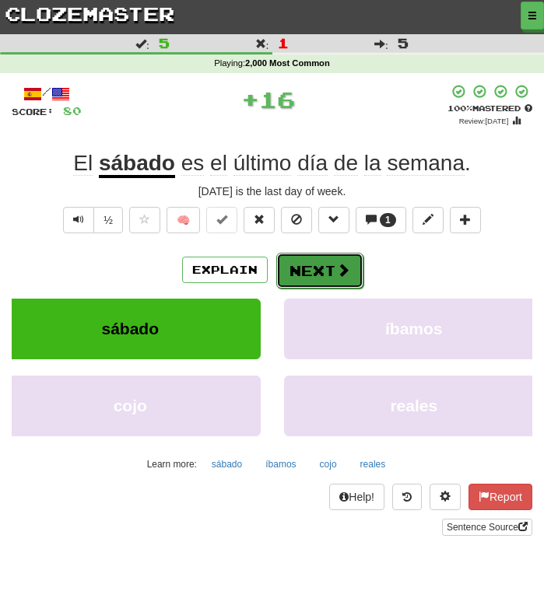
click at [324, 265] on button "Next" at bounding box center [319, 271] width 87 height 36
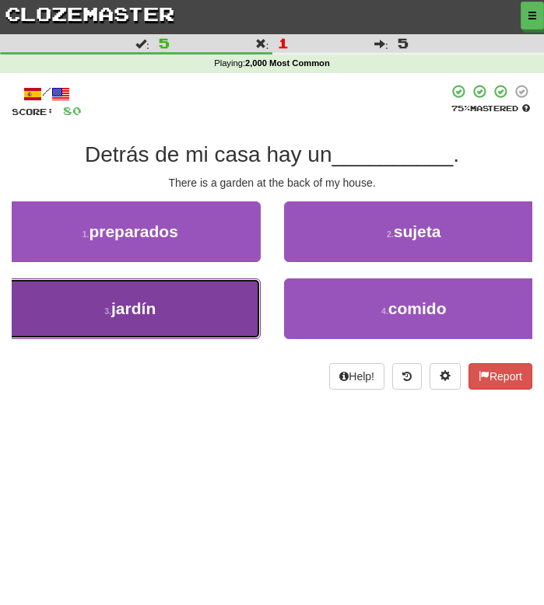
click at [138, 309] on span "jardín" at bounding box center [133, 308] width 44 height 18
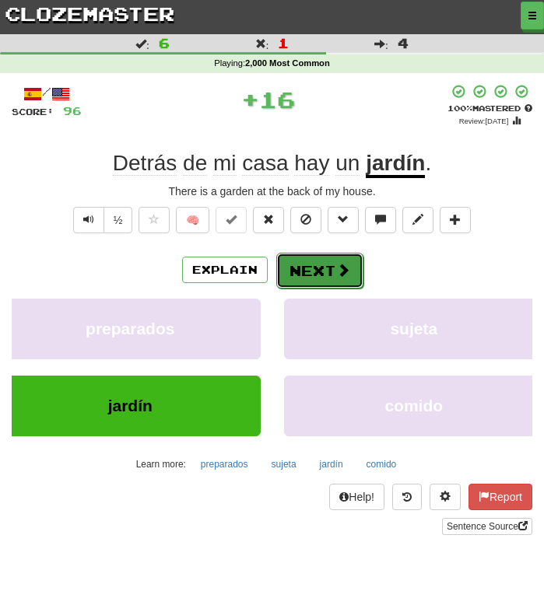
click at [292, 275] on button "Next" at bounding box center [319, 271] width 87 height 36
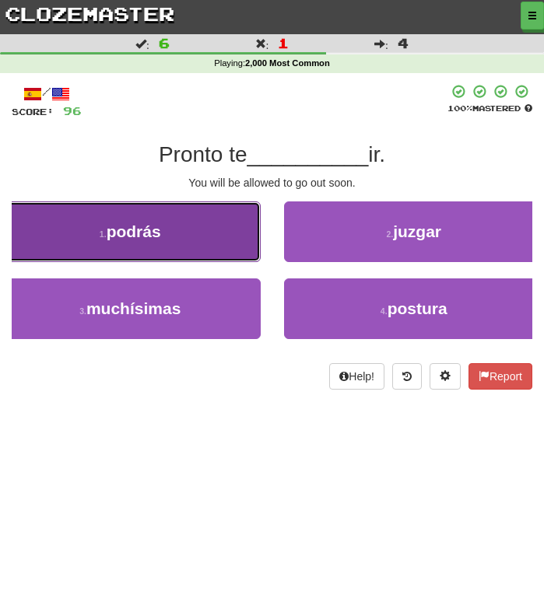
click at [177, 229] on button "1 . podrás" at bounding box center [130, 231] width 261 height 61
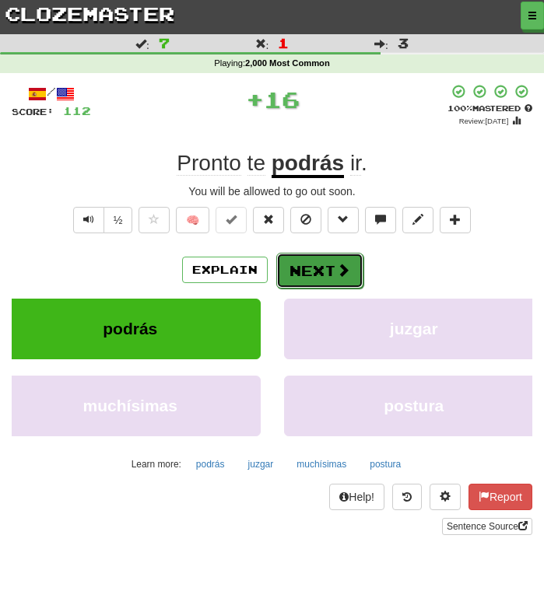
click at [303, 268] on button "Next" at bounding box center [319, 271] width 87 height 36
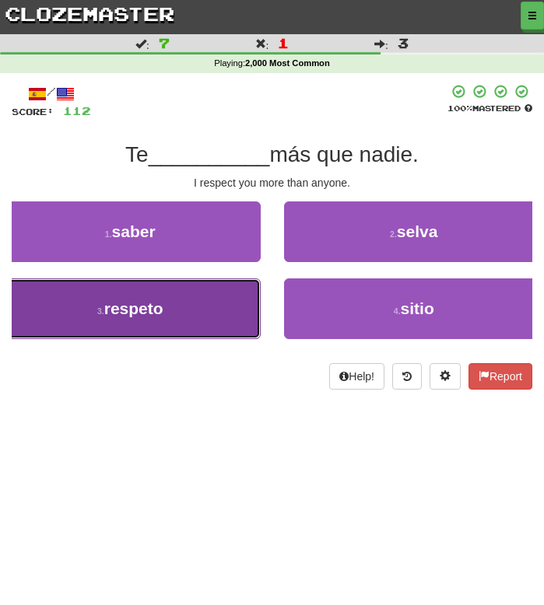
click at [181, 308] on button "3 . respeto" at bounding box center [130, 308] width 261 height 61
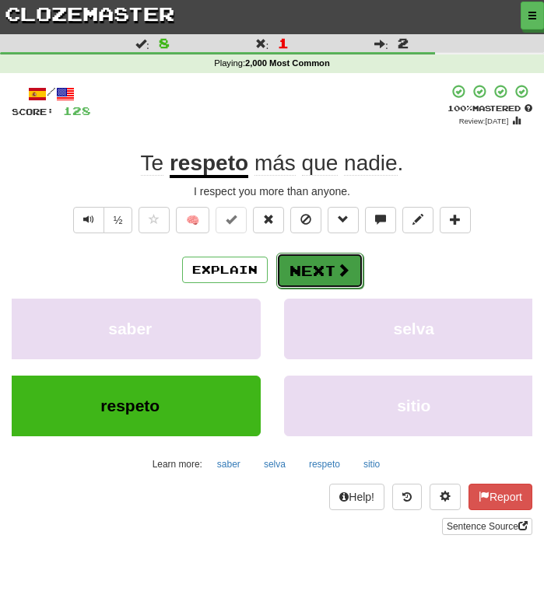
click at [299, 282] on button "Next" at bounding box center [319, 271] width 87 height 36
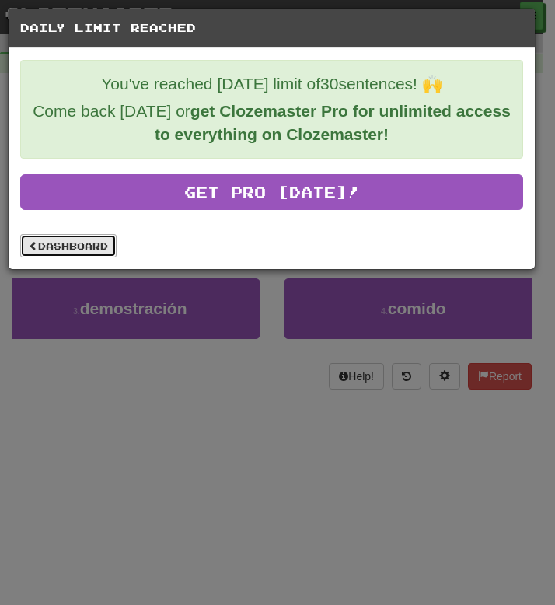
click at [86, 238] on link "Dashboard" at bounding box center [68, 245] width 96 height 23
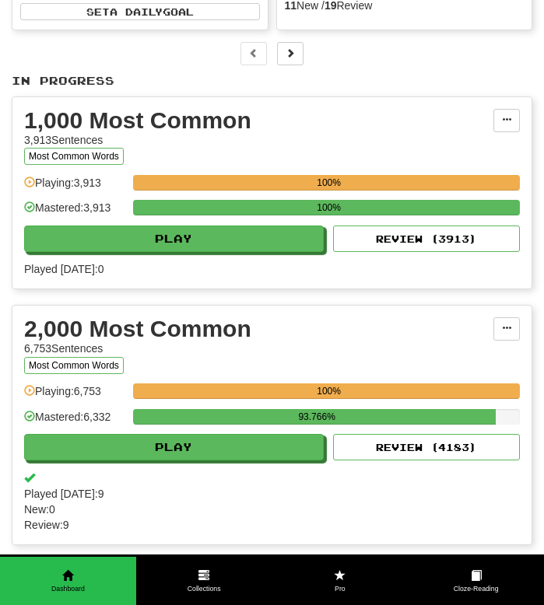
scroll to position [432, 0]
